Goal: Transaction & Acquisition: Purchase product/service

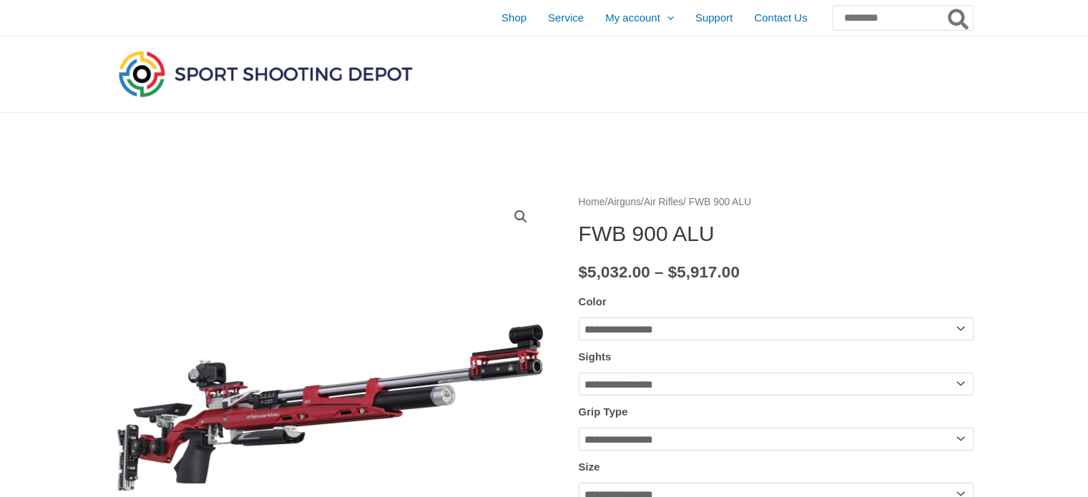
click at [520, 214] on link "View full-screen image gallery" at bounding box center [521, 217] width 26 height 26
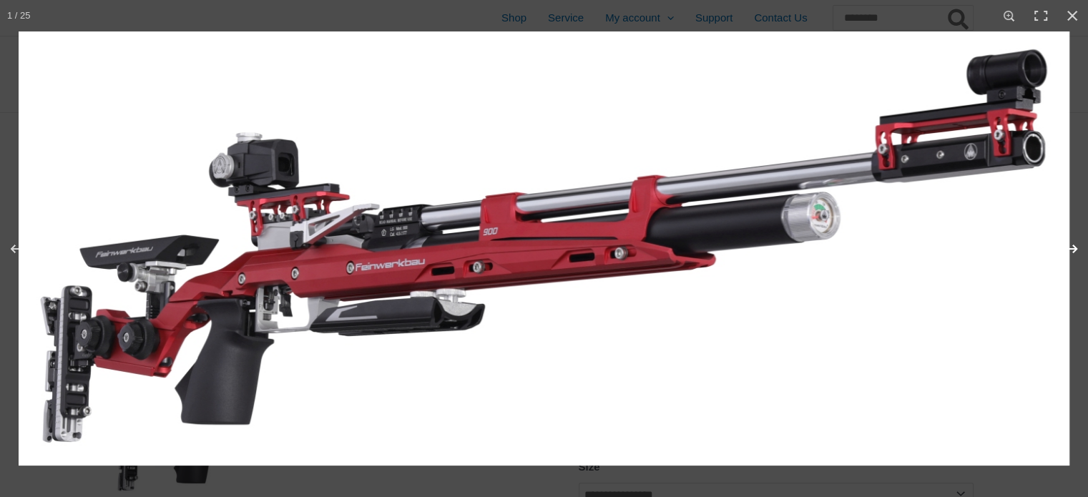
click at [1074, 248] on button "Next (arrow right)" at bounding box center [1063, 249] width 50 height 72
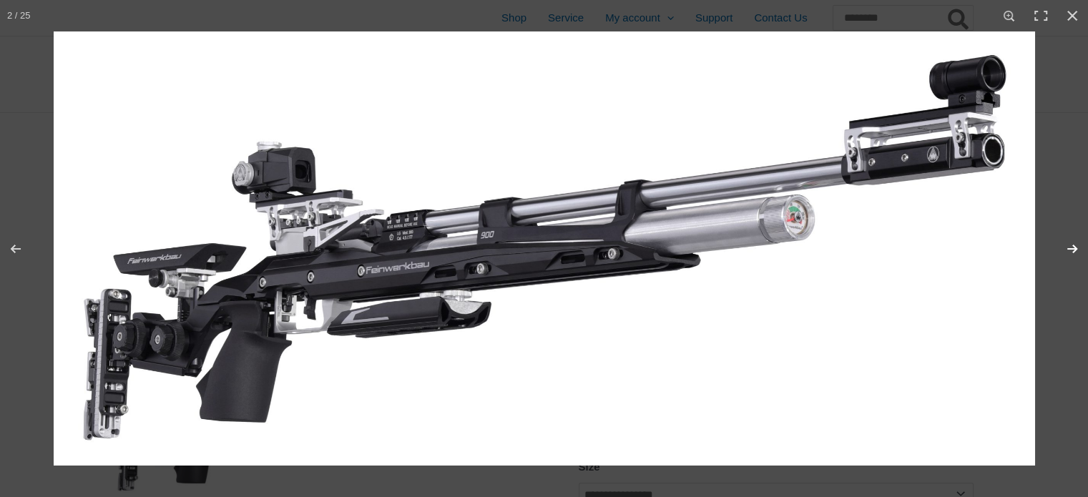
click at [1074, 248] on button "Next (arrow right)" at bounding box center [1063, 249] width 50 height 72
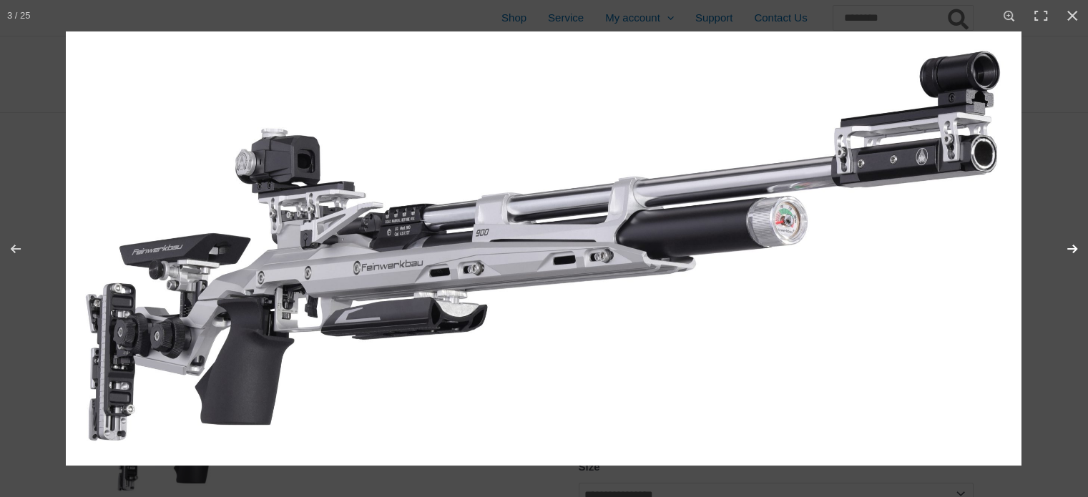
click at [1067, 244] on button "Next (arrow right)" at bounding box center [1063, 249] width 50 height 72
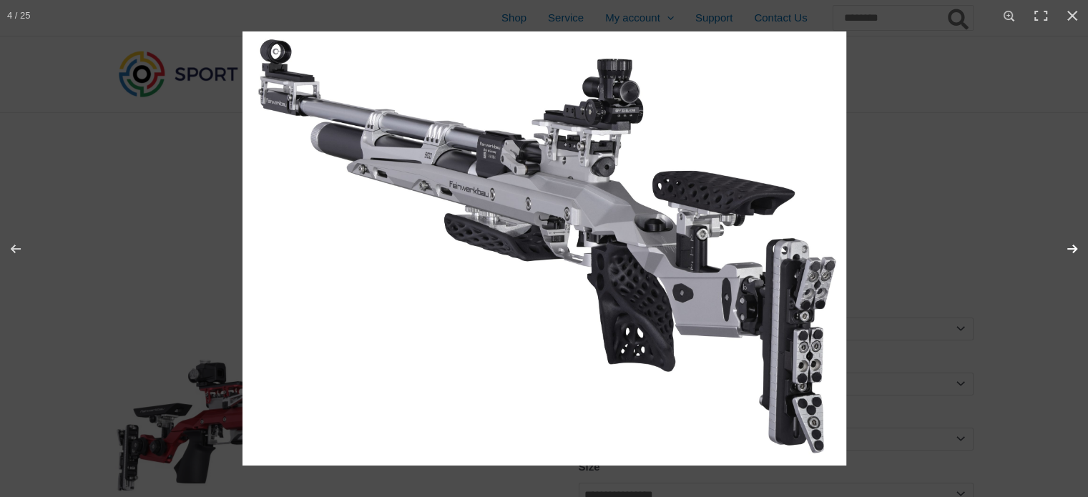
click at [1067, 244] on button "Next (arrow right)" at bounding box center [1063, 249] width 50 height 72
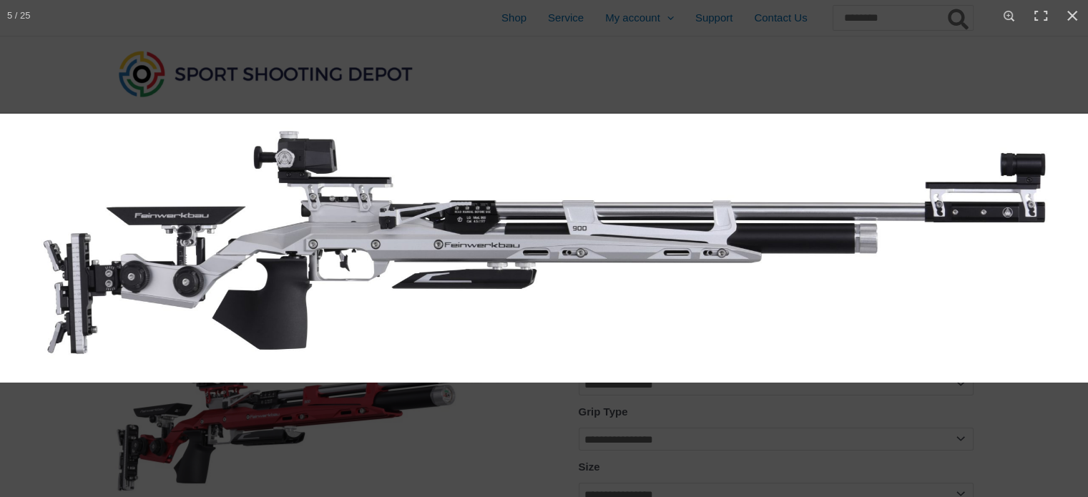
click at [1067, 244] on button "Next (arrow right)" at bounding box center [1063, 249] width 50 height 72
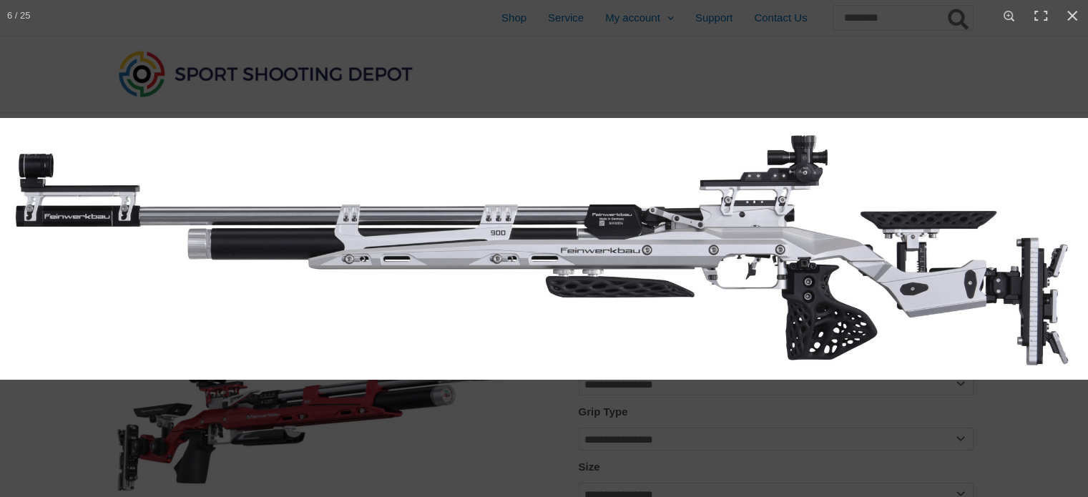
click at [1067, 244] on button "Next (arrow right)" at bounding box center [1063, 249] width 50 height 72
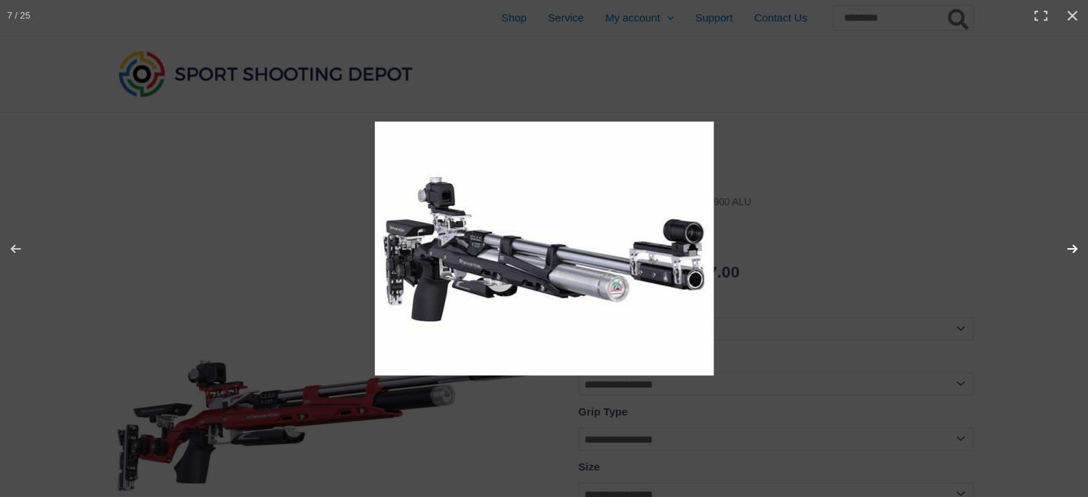
click at [1067, 244] on button "Next (arrow right)" at bounding box center [1063, 249] width 50 height 72
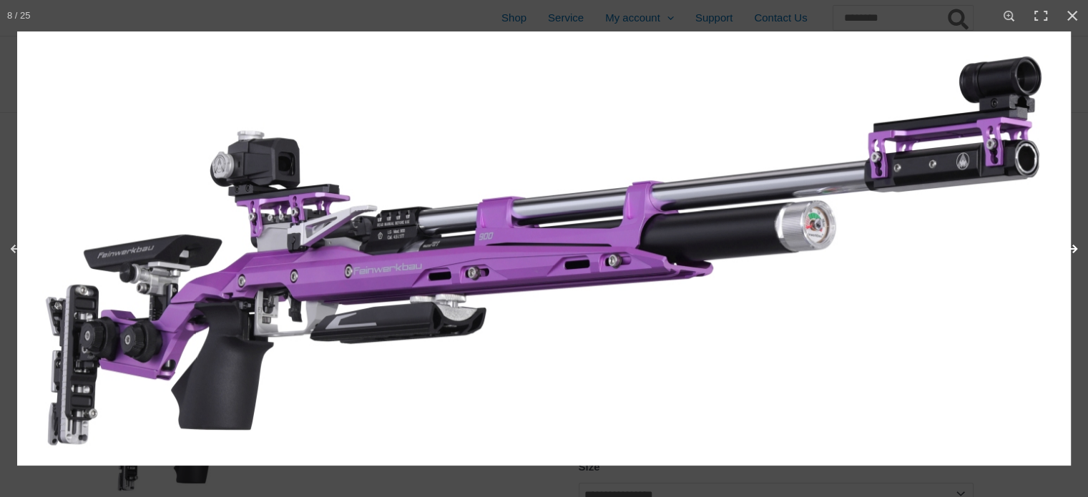
click at [1067, 244] on button "Next (arrow right)" at bounding box center [1063, 249] width 50 height 72
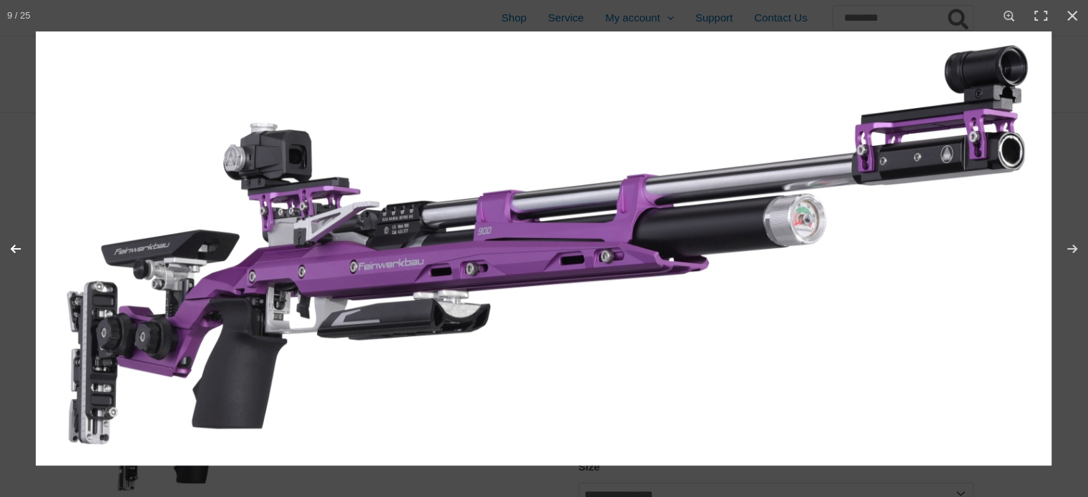
click at [17, 245] on button "Previous (arrow left)" at bounding box center [25, 249] width 50 height 72
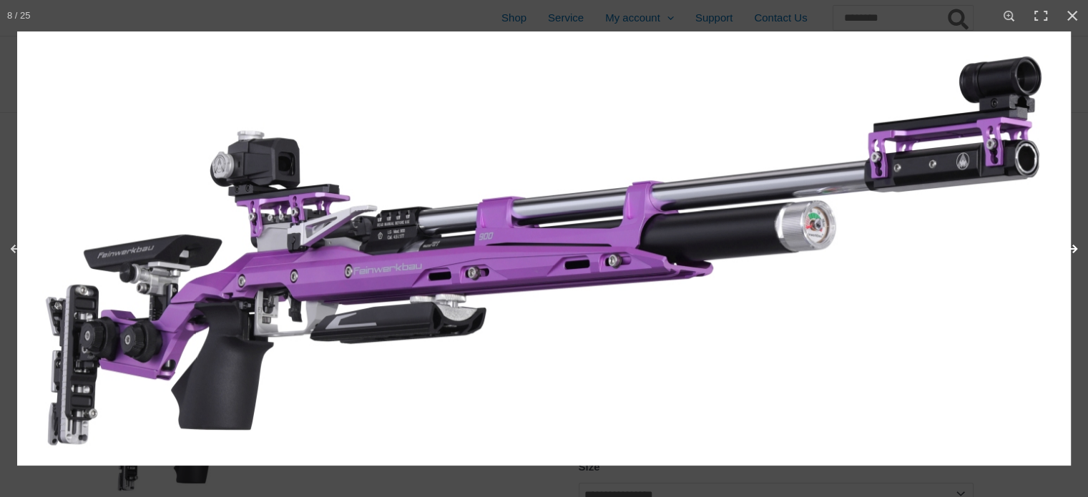
click at [1076, 248] on button "Next (arrow right)" at bounding box center [1063, 249] width 50 height 72
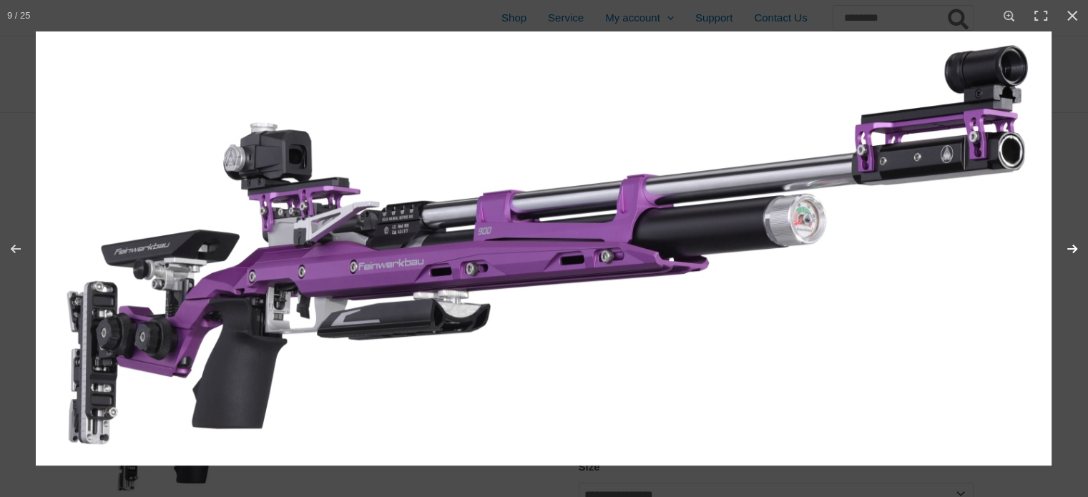
click at [1076, 248] on button "Next (arrow right)" at bounding box center [1063, 249] width 50 height 72
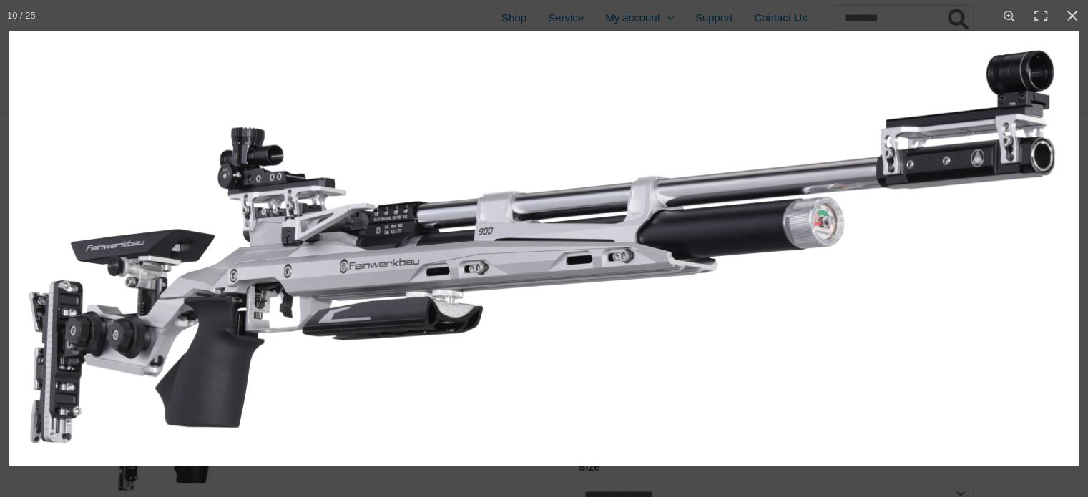
click at [1076, 248] on button "Next (arrow right)" at bounding box center [1063, 249] width 50 height 72
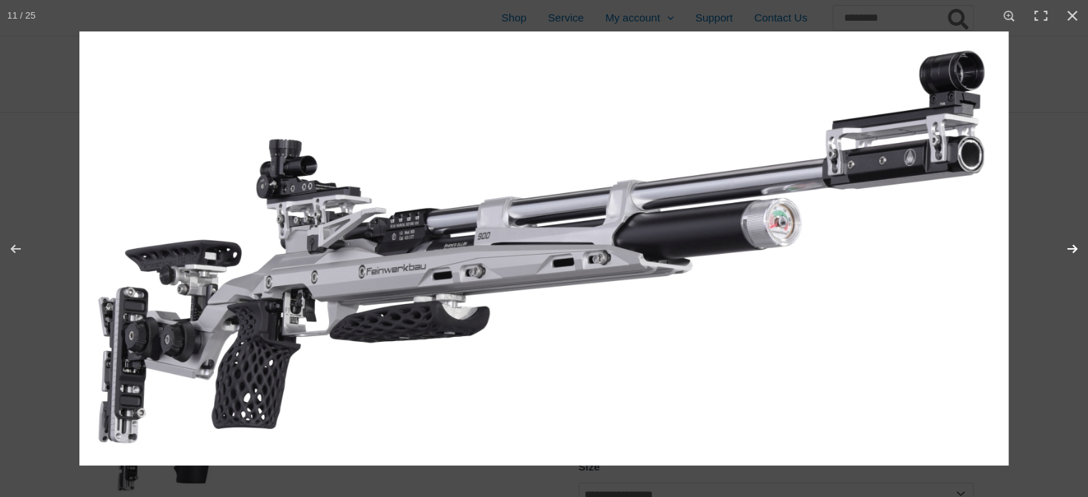
click at [1076, 248] on button "Next (arrow right)" at bounding box center [1063, 249] width 50 height 72
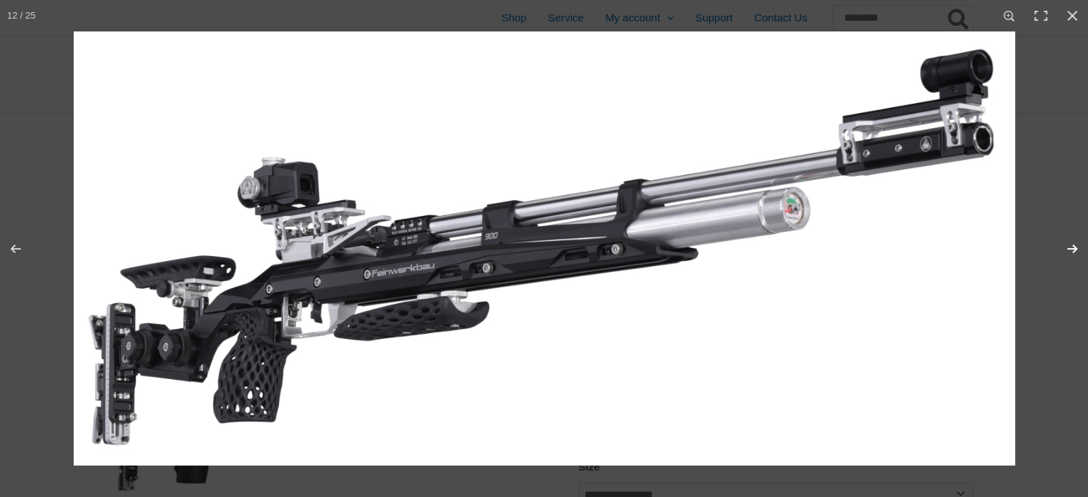
click at [1076, 248] on button "Next (arrow right)" at bounding box center [1063, 249] width 50 height 72
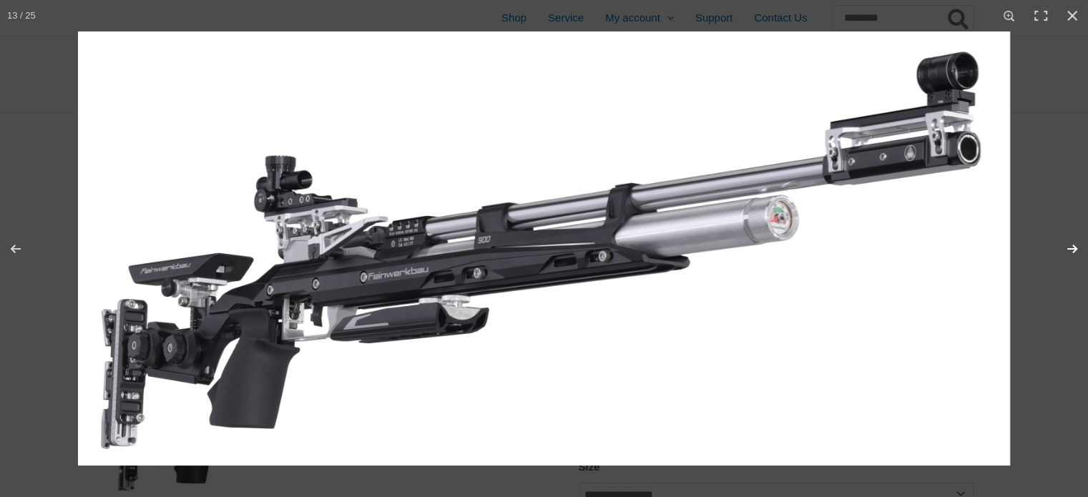
click at [1076, 248] on button "Next (arrow right)" at bounding box center [1063, 249] width 50 height 72
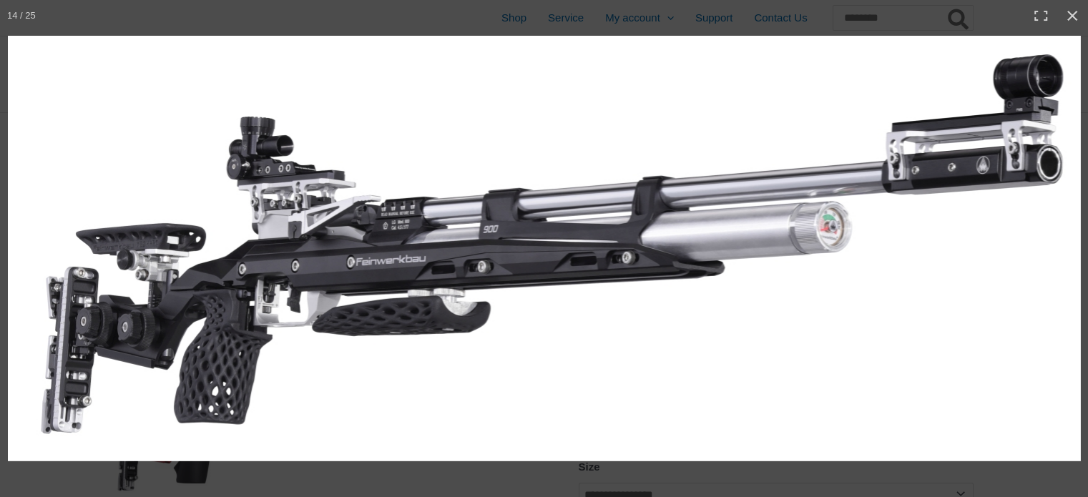
click at [1076, 248] on button "Next (arrow right)" at bounding box center [1063, 249] width 50 height 72
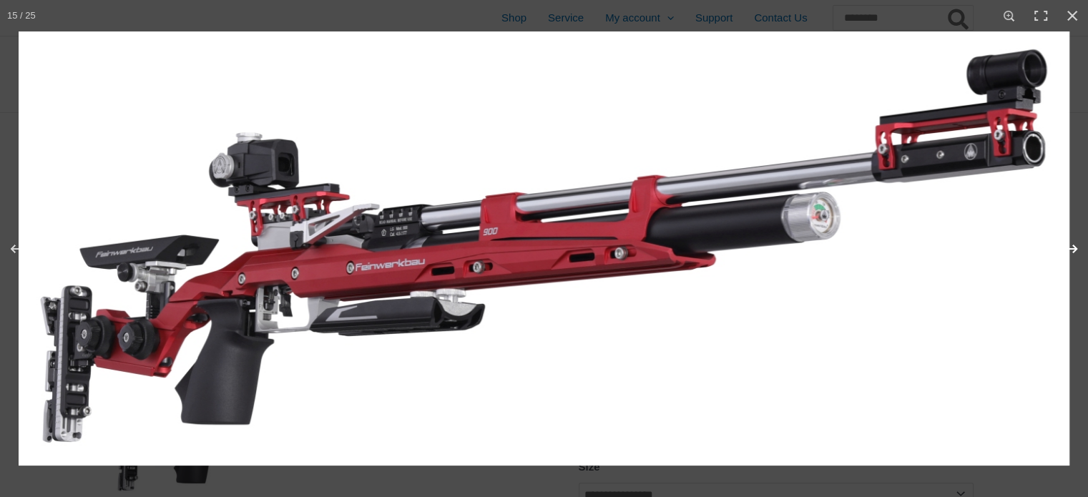
click at [1075, 248] on button "Next (arrow right)" at bounding box center [1063, 249] width 50 height 72
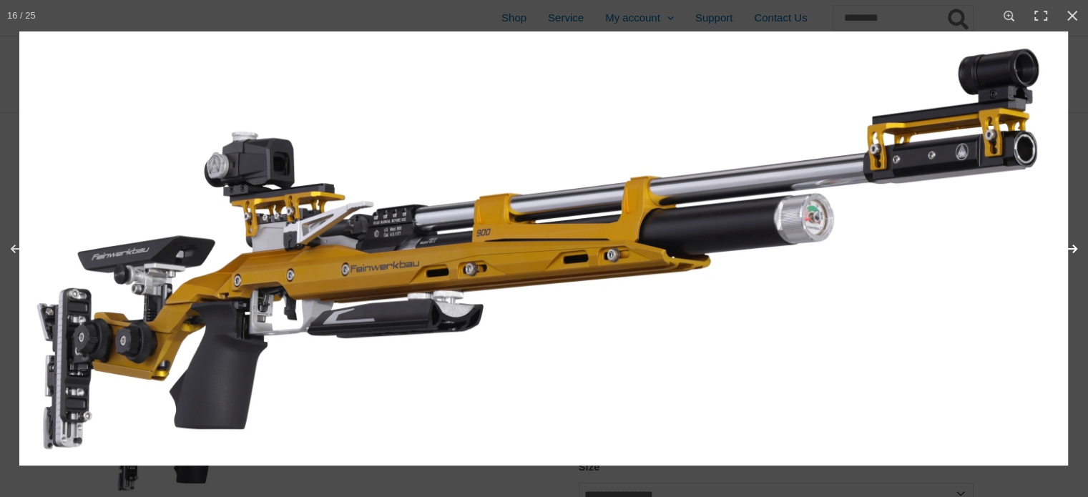
click at [1075, 248] on button "Next (arrow right)" at bounding box center [1063, 249] width 50 height 72
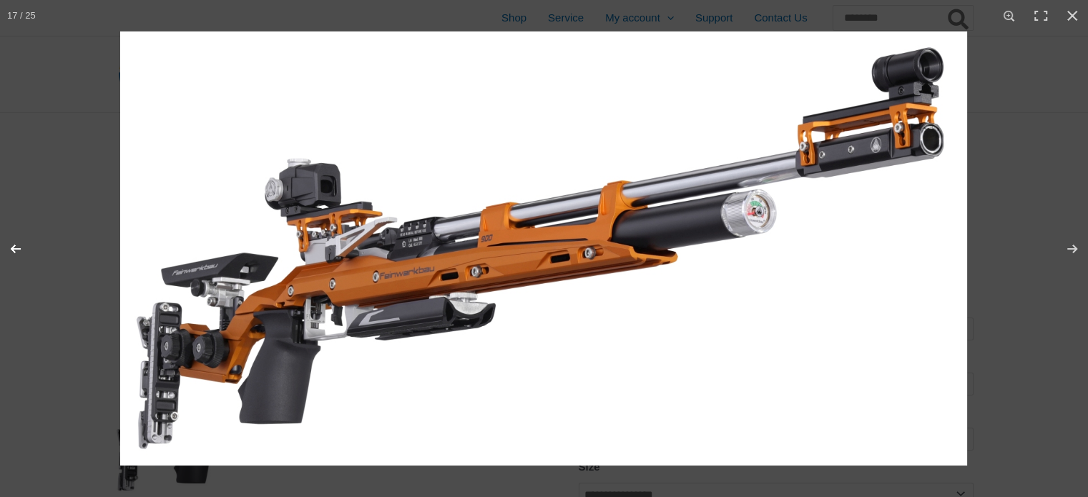
click at [11, 247] on button "Previous (arrow left)" at bounding box center [25, 249] width 50 height 72
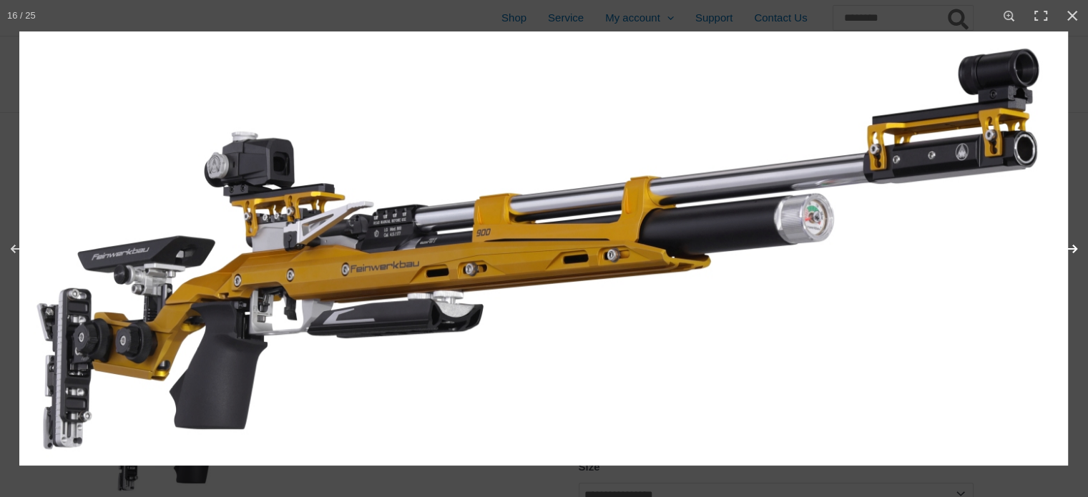
click at [1072, 246] on button "Next (arrow right)" at bounding box center [1063, 249] width 50 height 72
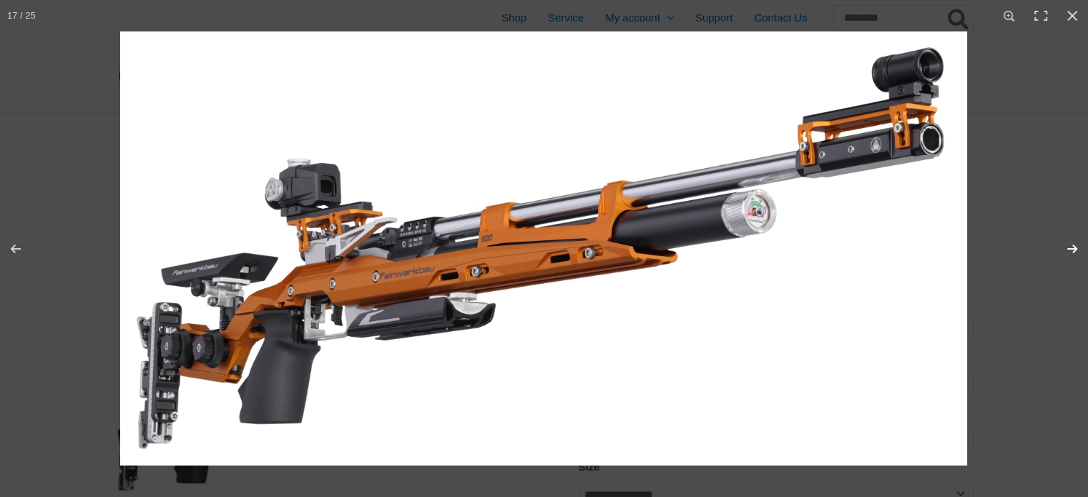
click at [1072, 246] on button "Next (arrow right)" at bounding box center [1063, 249] width 50 height 72
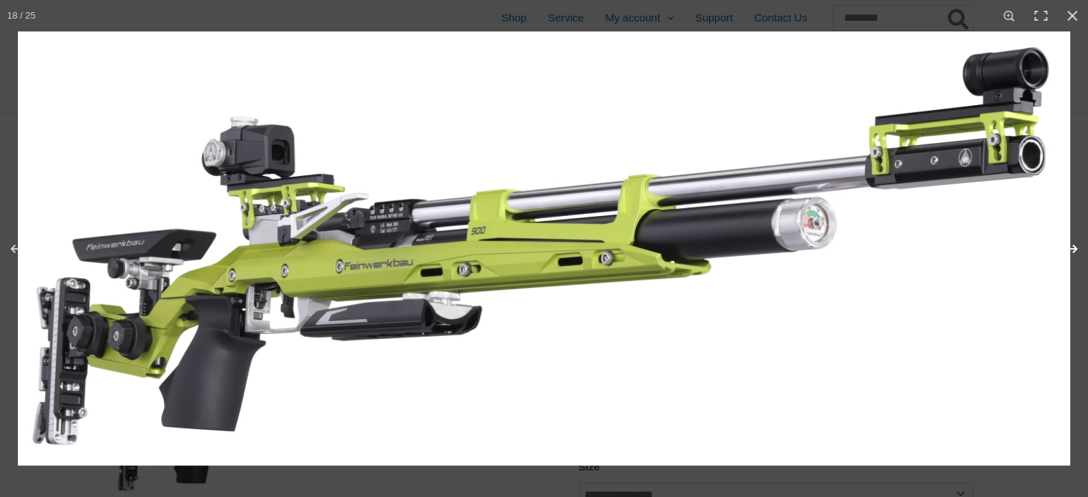
click at [1072, 246] on button "Next (arrow right)" at bounding box center [1063, 249] width 50 height 72
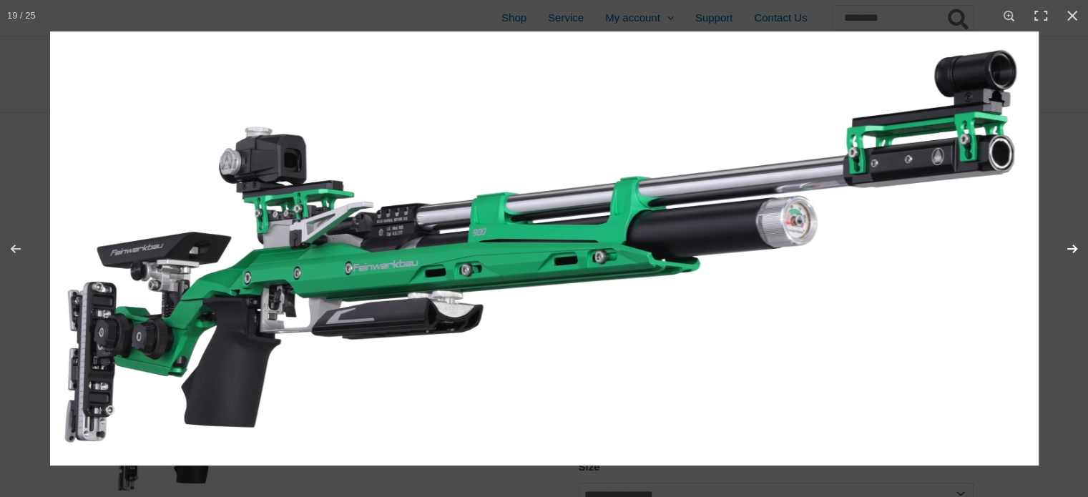
click at [1072, 246] on button "Next (arrow right)" at bounding box center [1063, 249] width 50 height 72
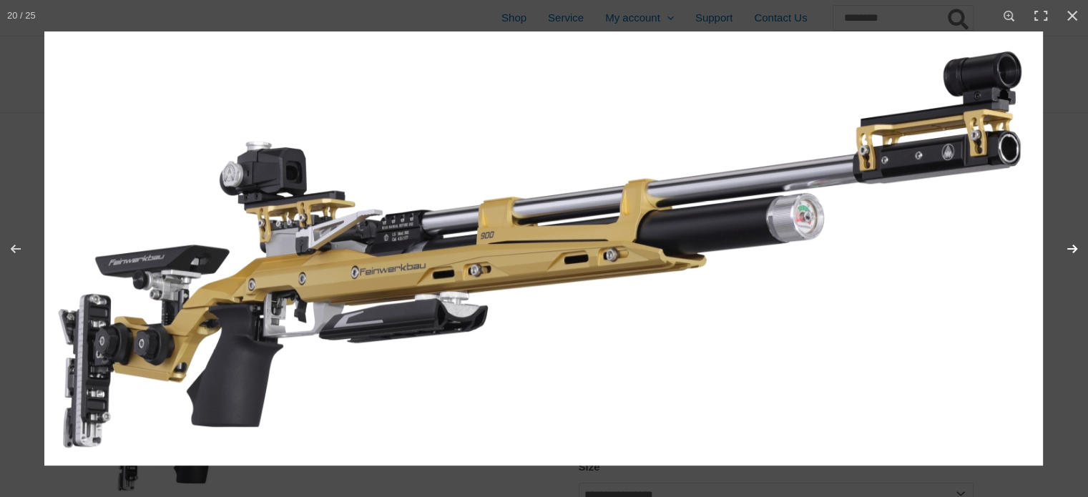
click at [1072, 246] on button "Next (arrow right)" at bounding box center [1063, 249] width 50 height 72
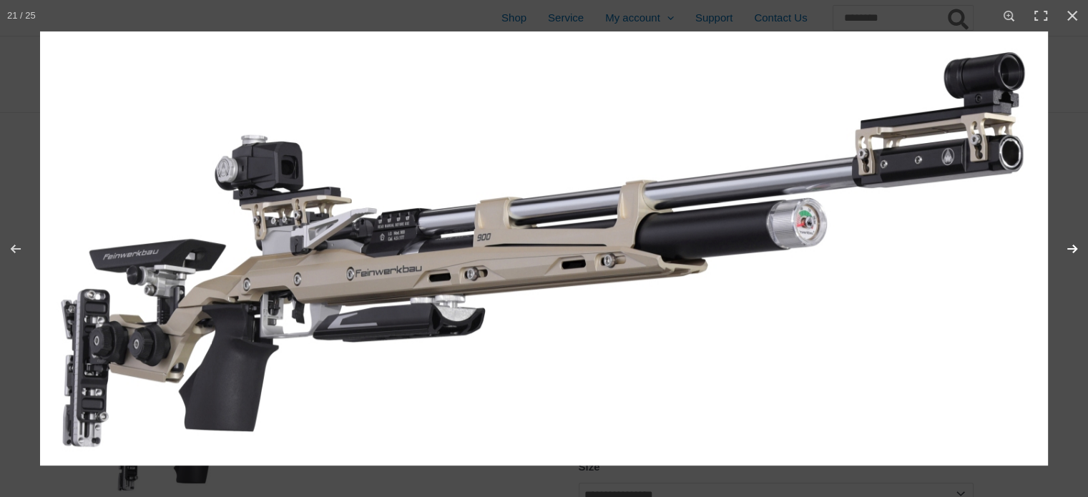
click at [1072, 246] on button "Next (arrow right)" at bounding box center [1063, 249] width 50 height 72
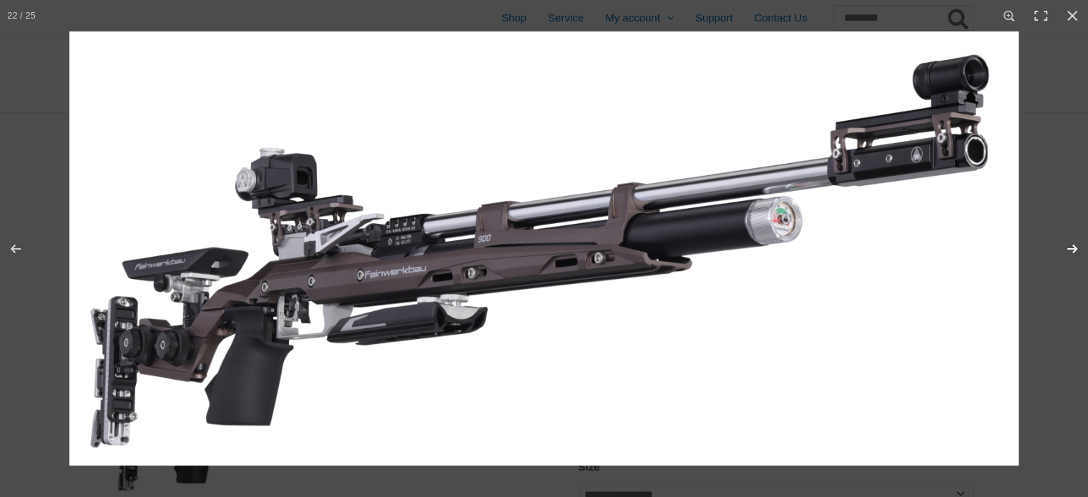
click at [1072, 246] on button "Next (arrow right)" at bounding box center [1063, 249] width 50 height 72
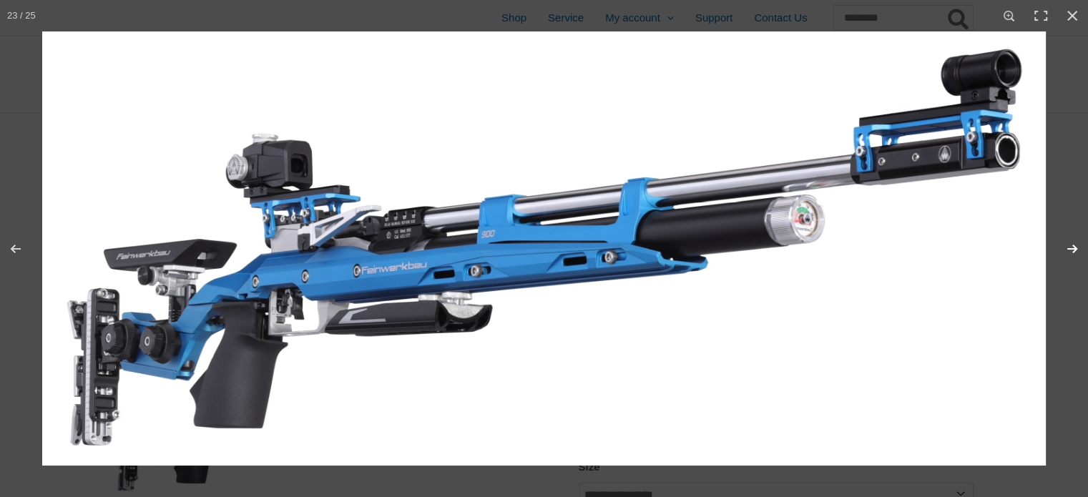
click at [1072, 246] on button "Next (arrow right)" at bounding box center [1063, 249] width 50 height 72
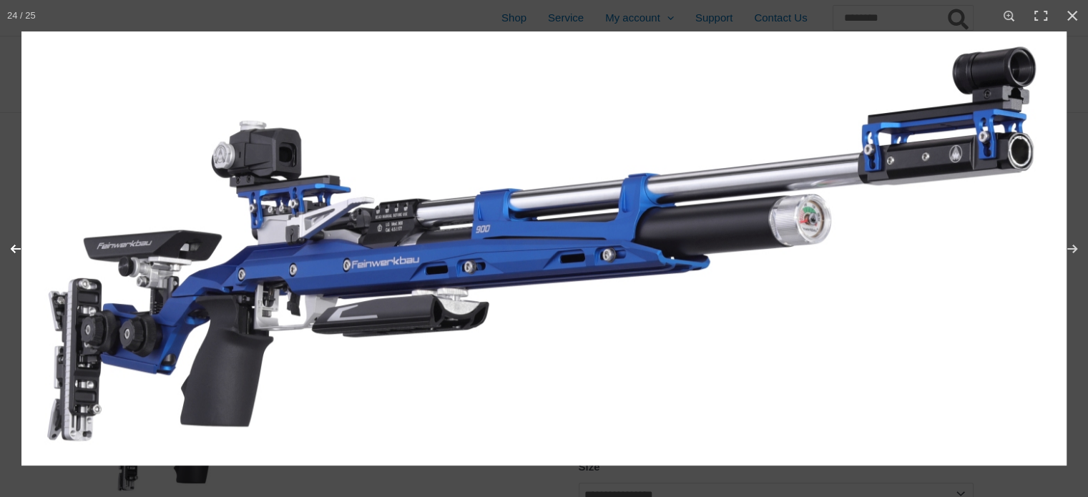
click at [18, 248] on button "Previous (arrow left)" at bounding box center [25, 249] width 50 height 72
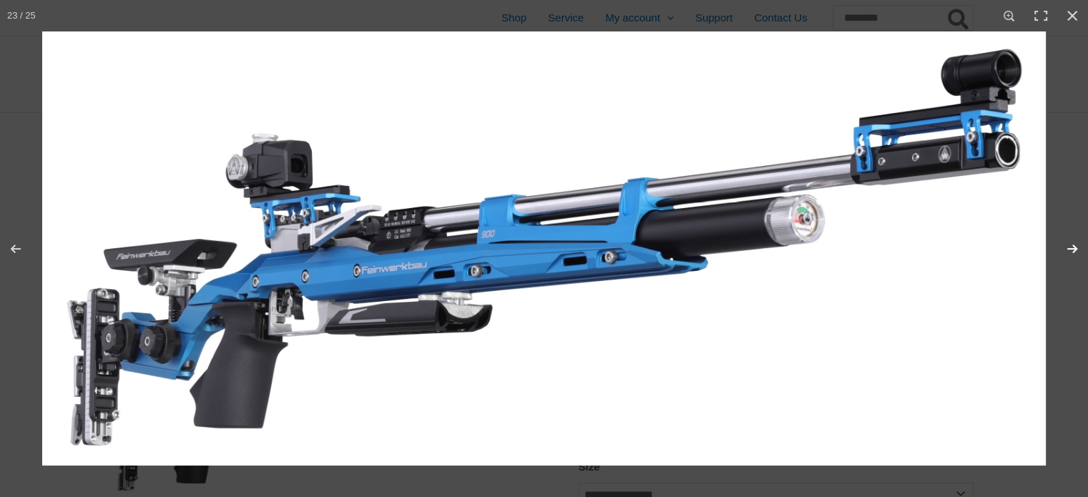
click at [1071, 246] on button "Next (arrow right)" at bounding box center [1063, 249] width 50 height 72
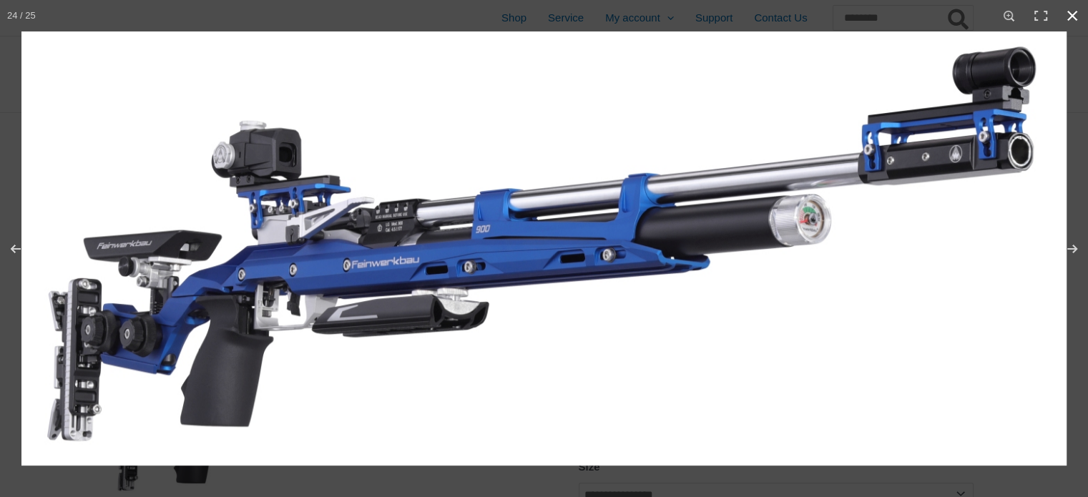
click at [1075, 12] on button "Close (Esc)" at bounding box center [1072, 15] width 31 height 31
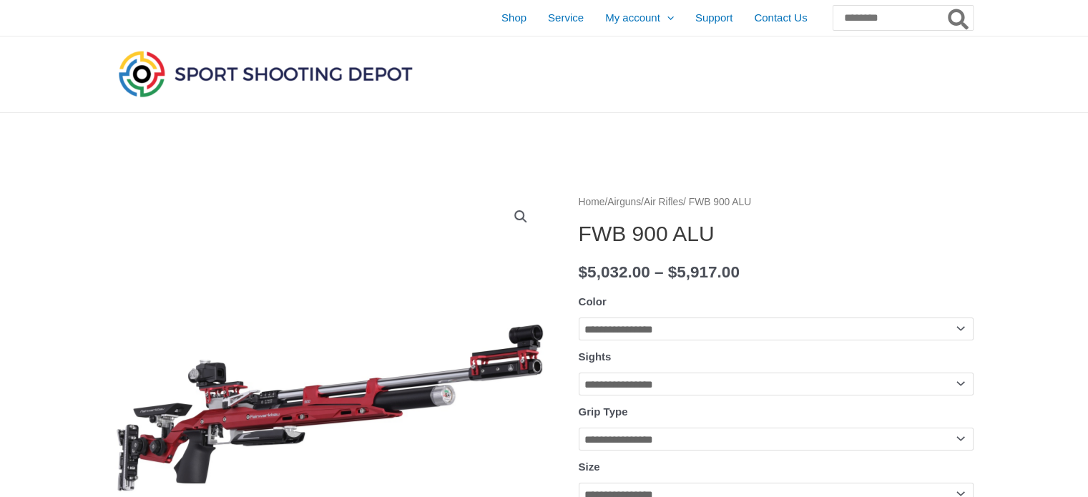
click at [961, 325] on select "**********" at bounding box center [776, 329] width 395 height 23
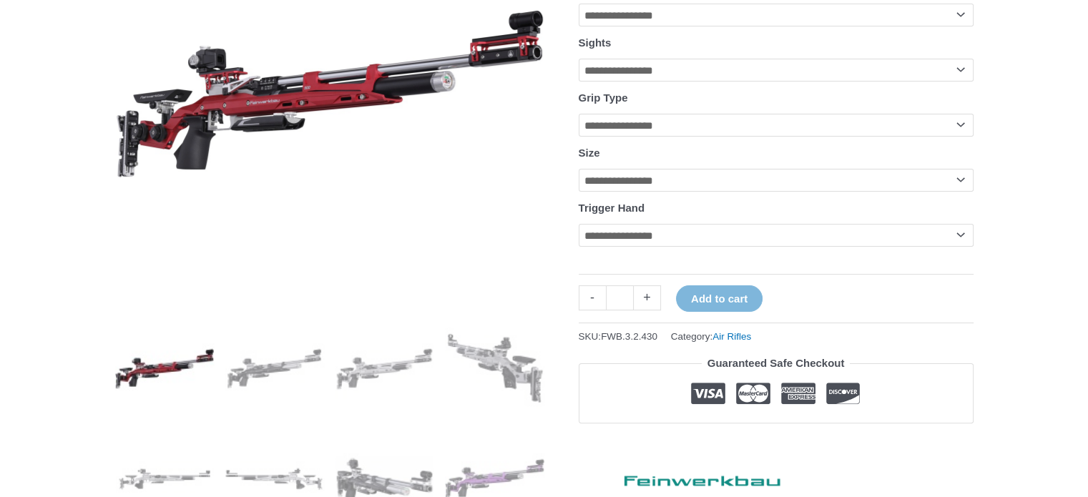
scroll to position [304, 0]
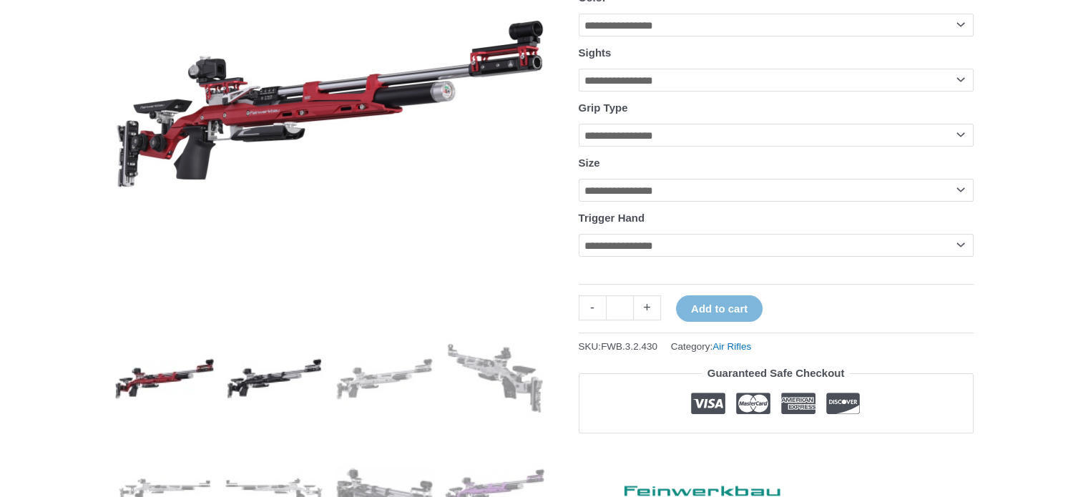
click at [288, 382] on img at bounding box center [274, 378] width 99 height 99
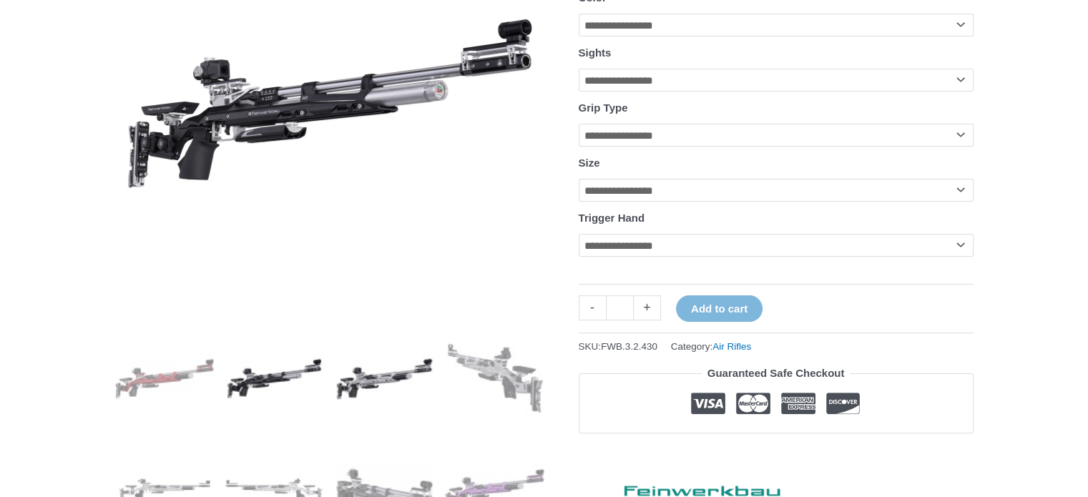
click at [403, 378] on img at bounding box center [384, 378] width 99 height 99
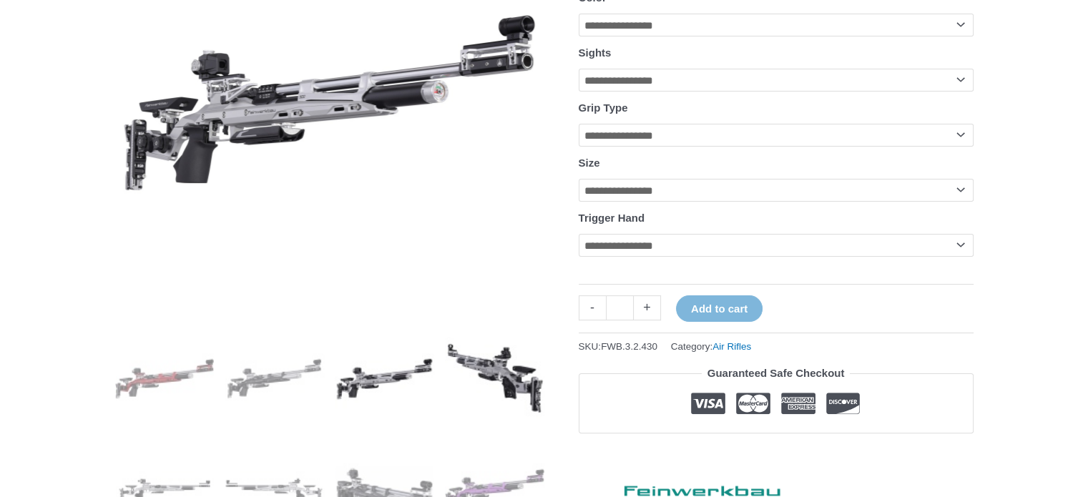
click at [494, 368] on img at bounding box center [494, 378] width 99 height 99
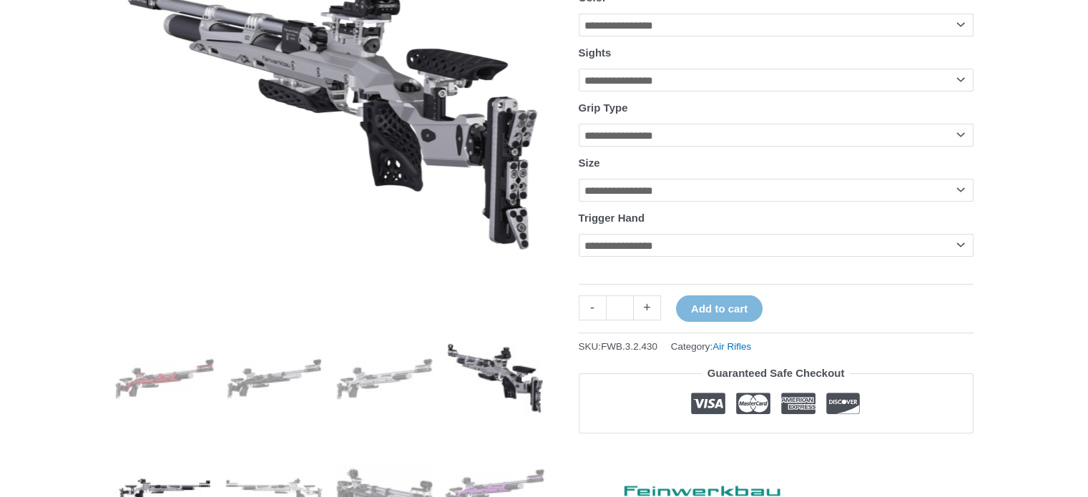
click at [180, 480] on img at bounding box center [164, 488] width 99 height 99
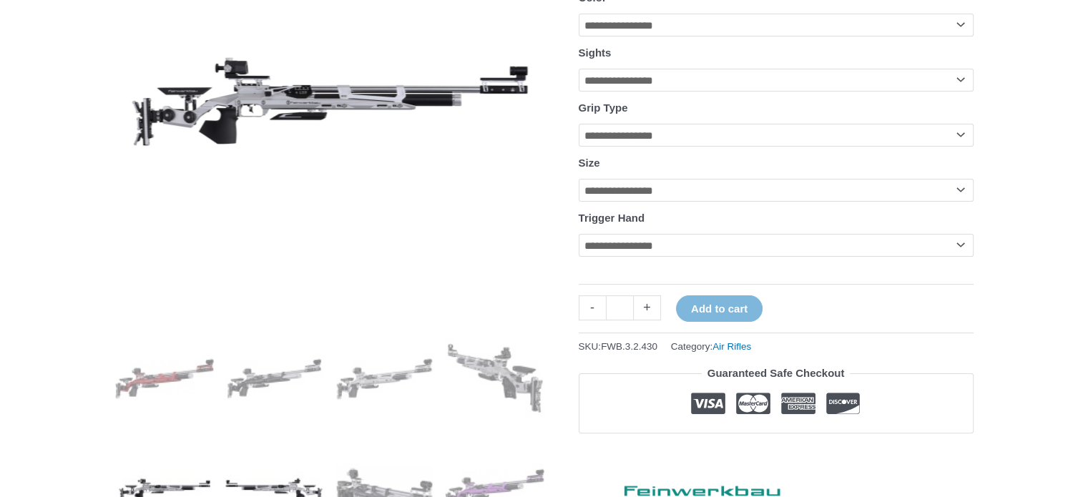
click at [258, 486] on img at bounding box center [274, 488] width 99 height 99
